Goal: Use online tool/utility: Utilize a website feature to perform a specific function

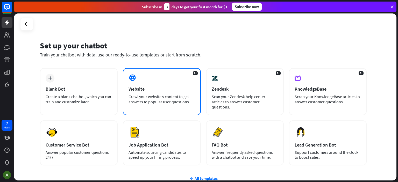
click at [156, 83] on div "AI Website Crawl your website’s content to get answers to popular user question…" at bounding box center [162, 91] width 78 height 47
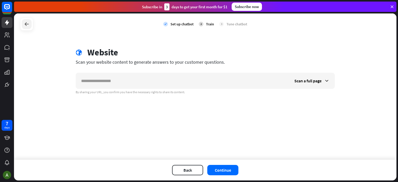
click at [29, 25] on icon at bounding box center [27, 24] width 6 height 6
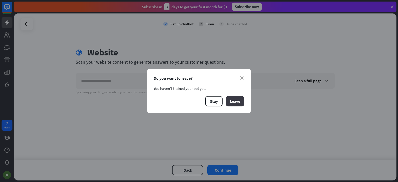
click at [234, 100] on button "Leave" at bounding box center [234, 101] width 19 height 10
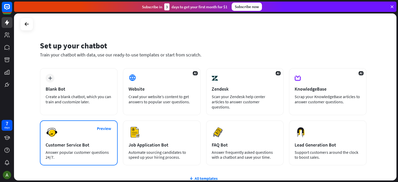
click at [89, 132] on div "Preview Customer Service Bot Answer popular customer questions 24/7." at bounding box center [79, 142] width 78 height 45
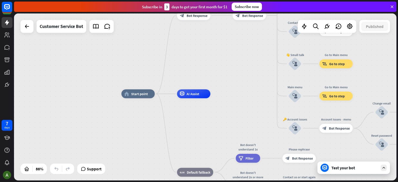
click at [354, 166] on div "Test your bot" at bounding box center [354, 167] width 47 height 5
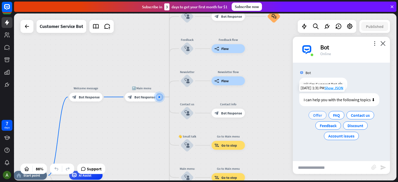
click at [316, 114] on span "Offer" at bounding box center [317, 115] width 9 height 5
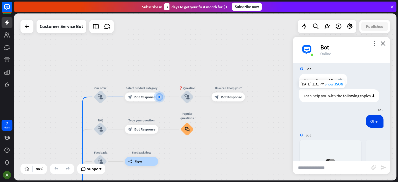
scroll to position [100, 0]
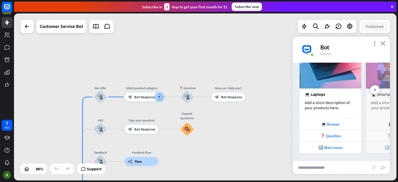
click at [381, 44] on icon "close" at bounding box center [382, 43] width 5 height 5
